Goal: Find specific page/section: Find specific page/section

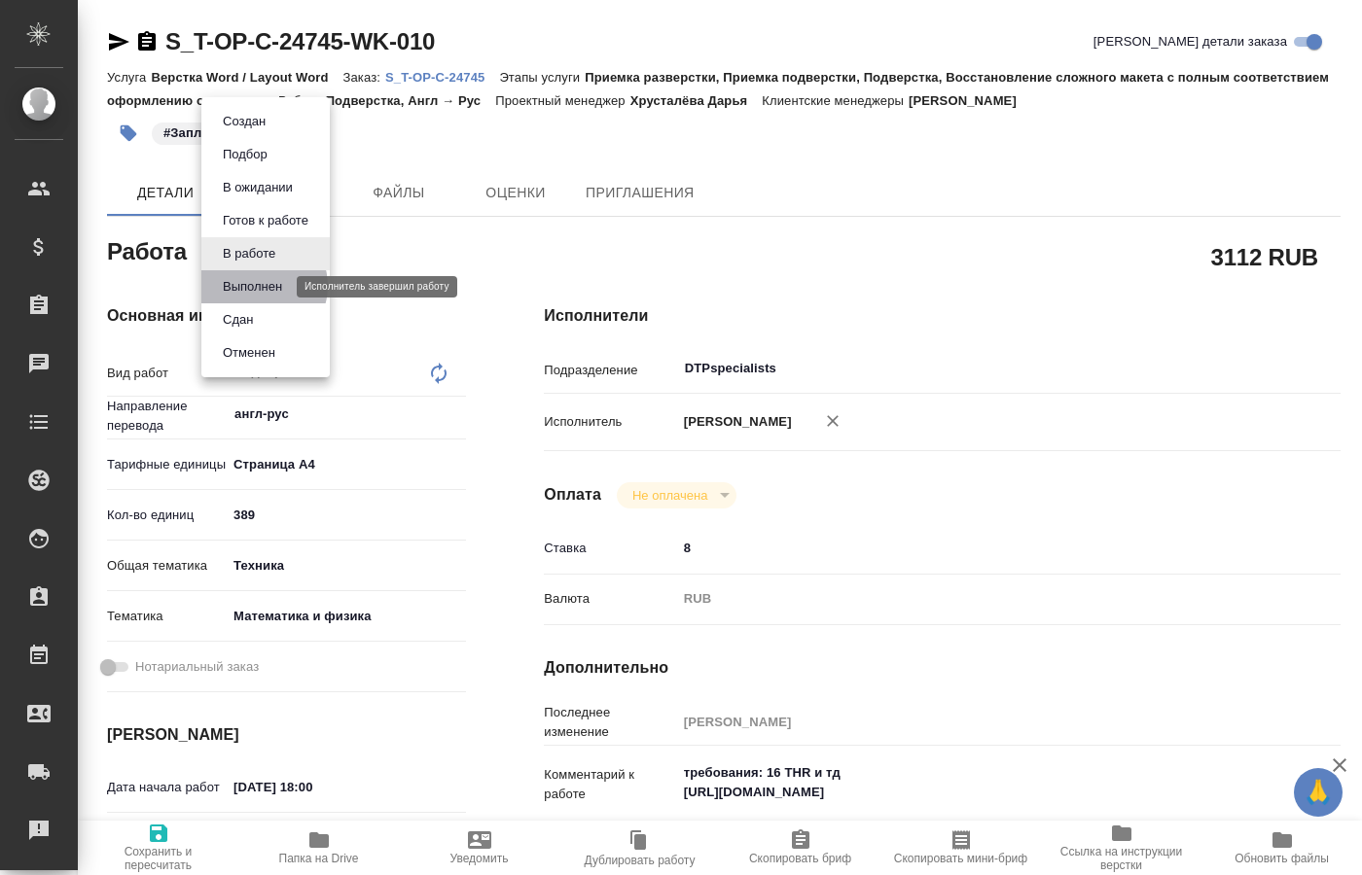
click at [262, 286] on button "Выполнен" at bounding box center [252, 286] width 71 height 21
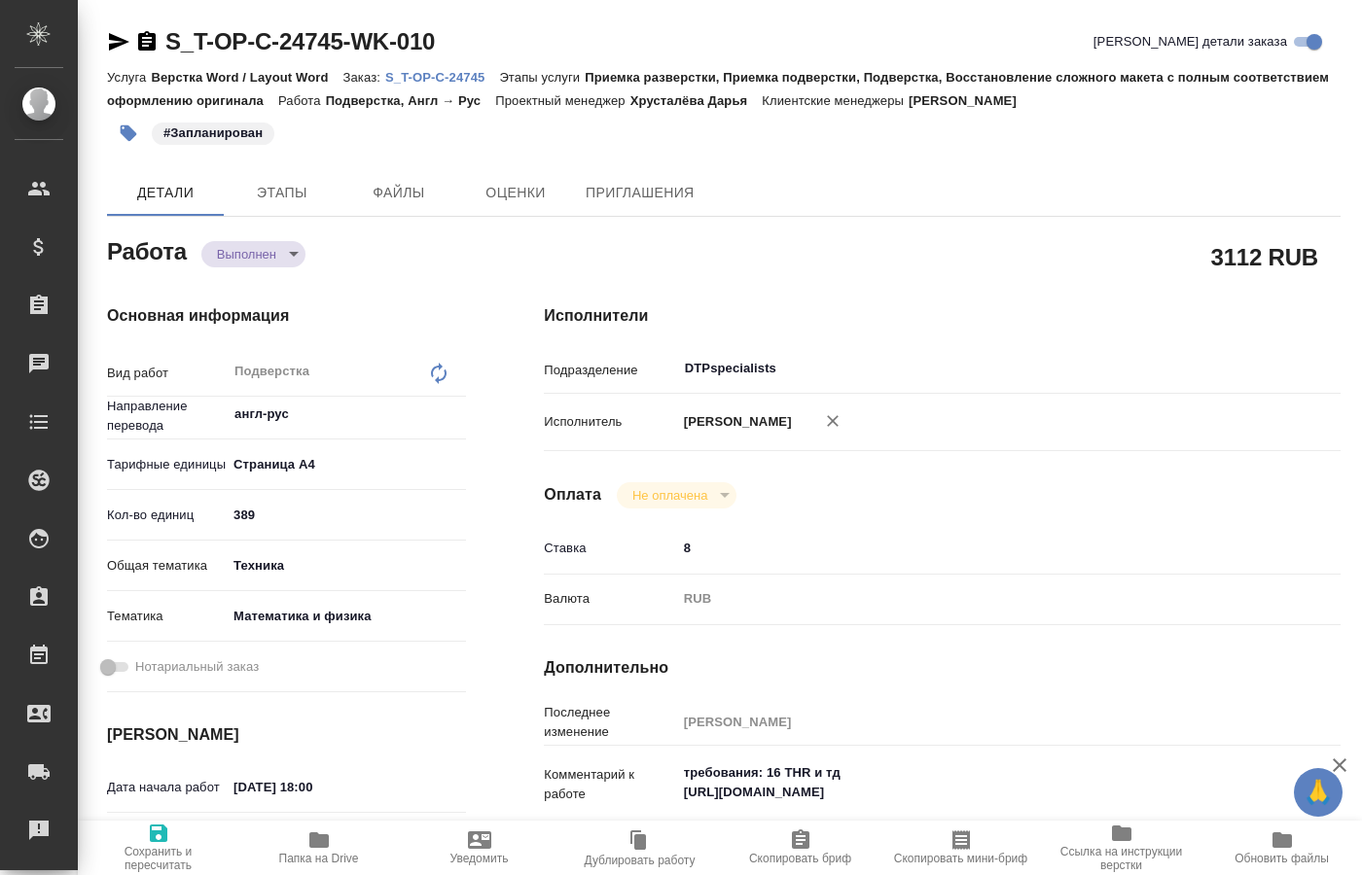
type textarea "x"
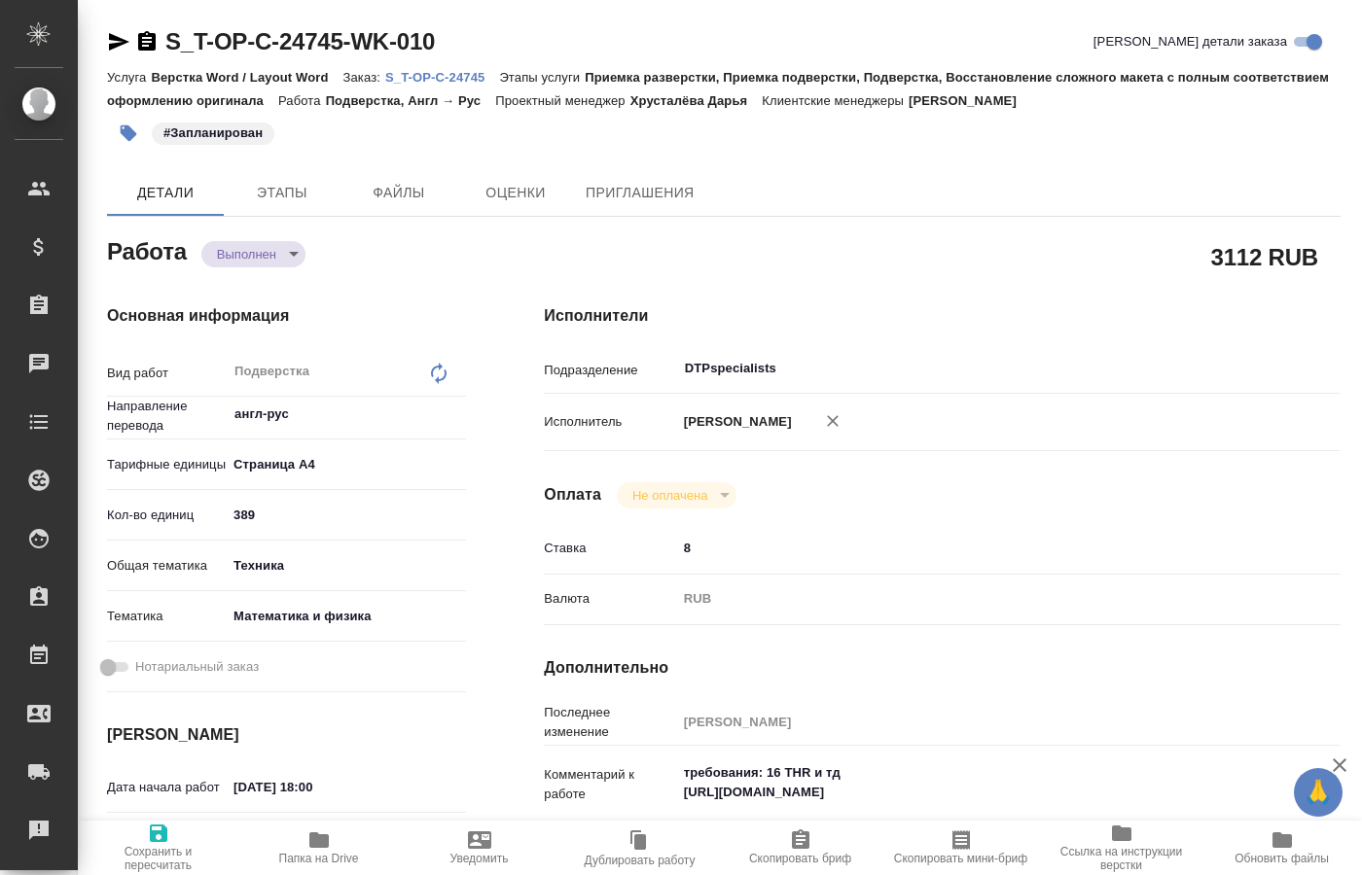
type textarea "x"
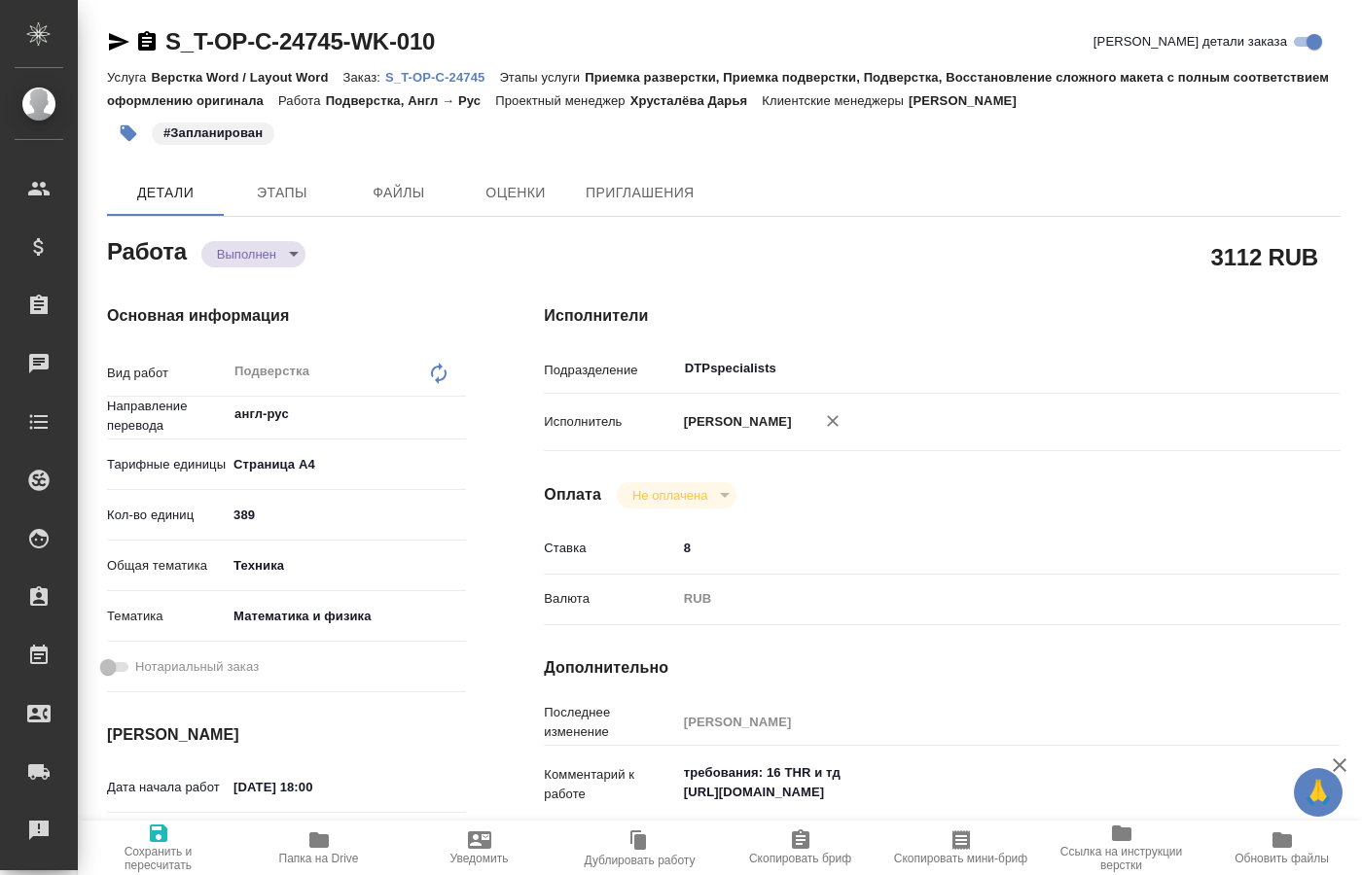
type textarea "x"
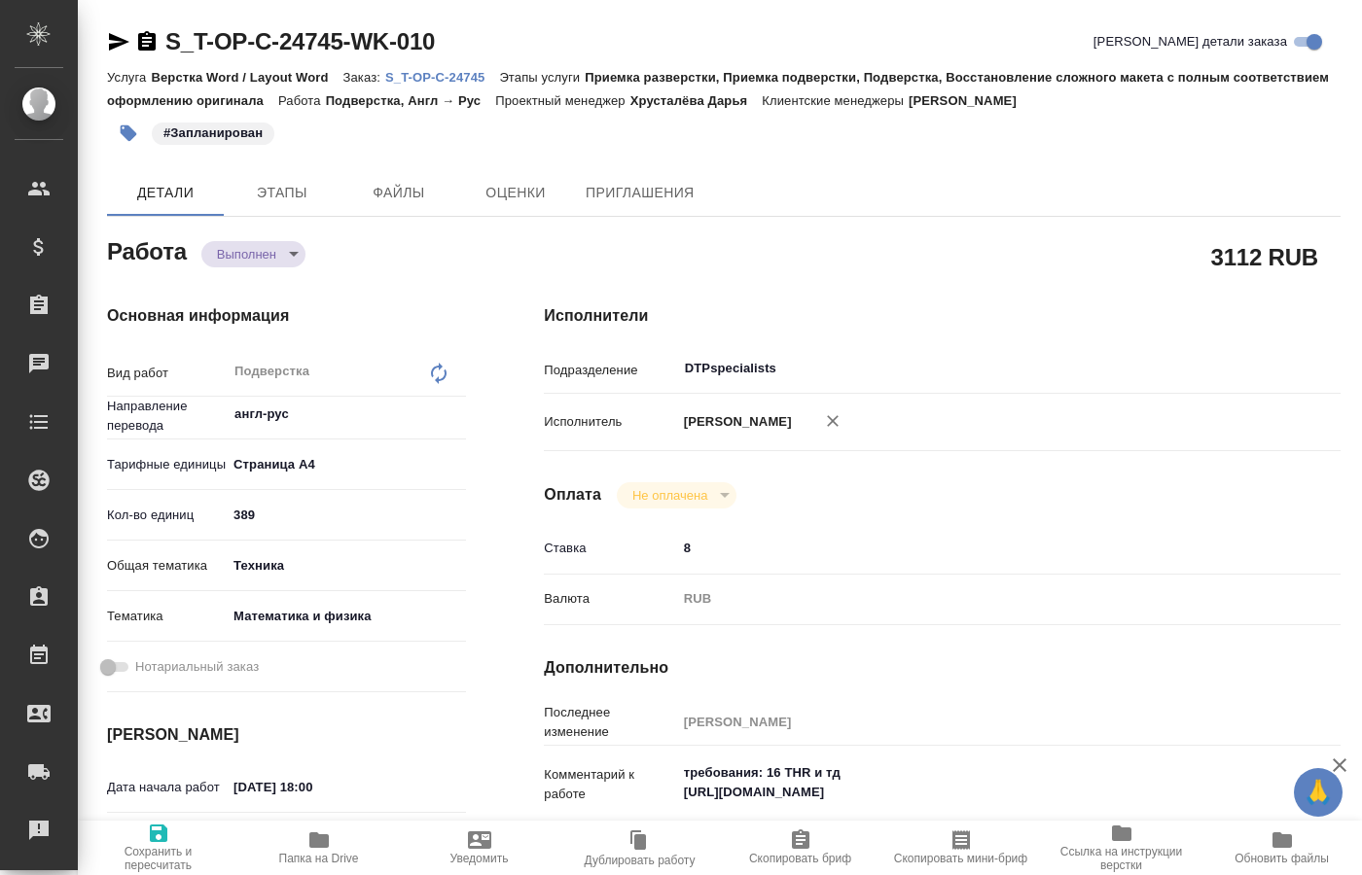
type textarea "x"
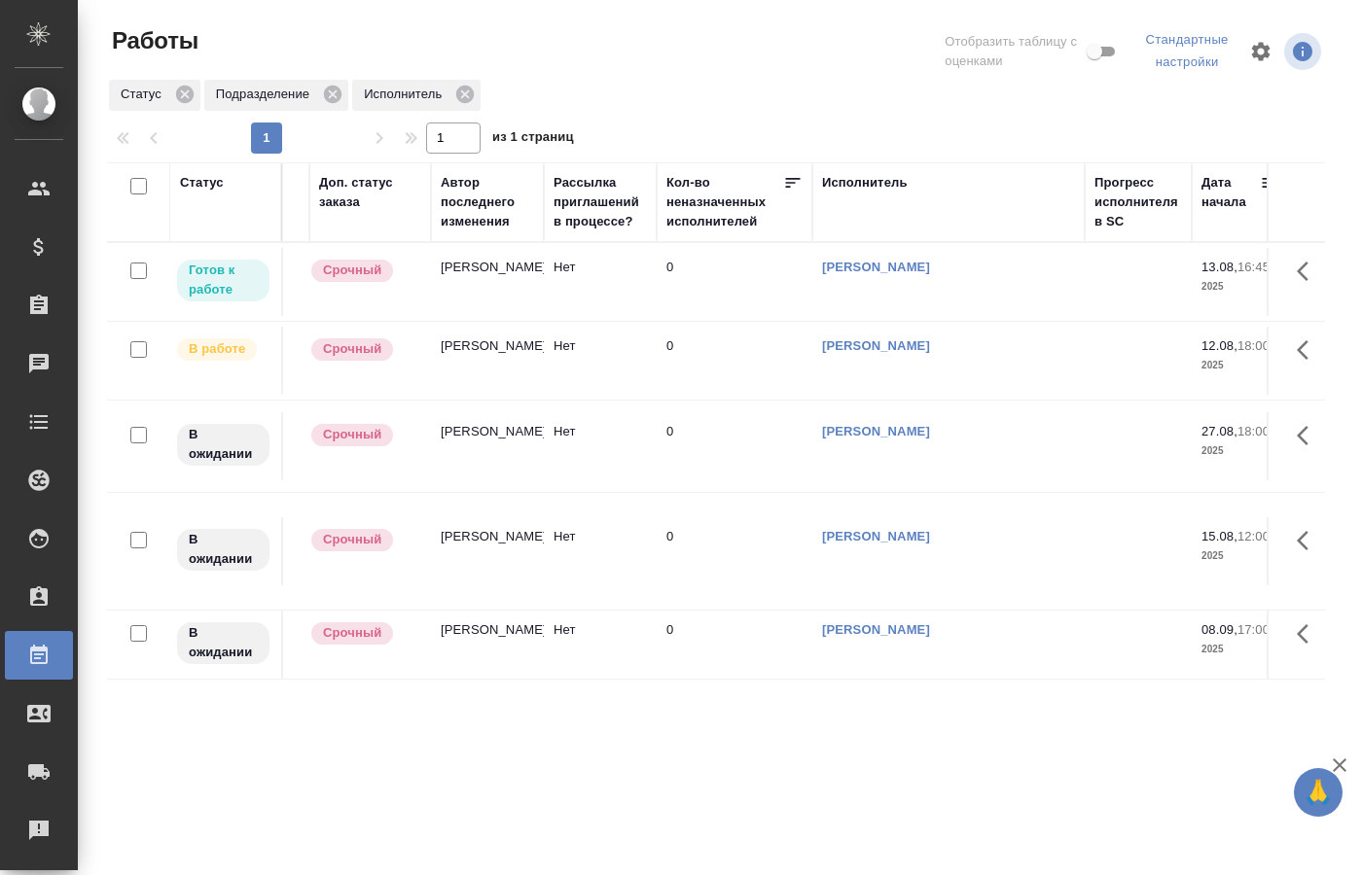
scroll to position [0, 292]
